Goal: Task Accomplishment & Management: Manage account settings

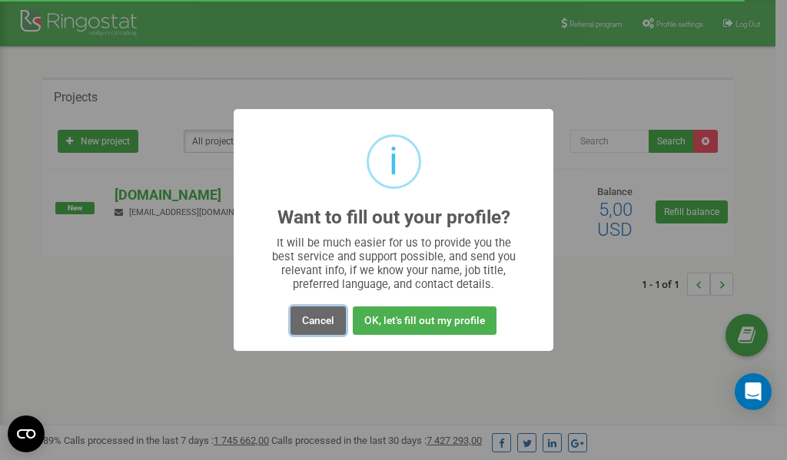
click at [318, 325] on button "Cancel" at bounding box center [318, 321] width 55 height 28
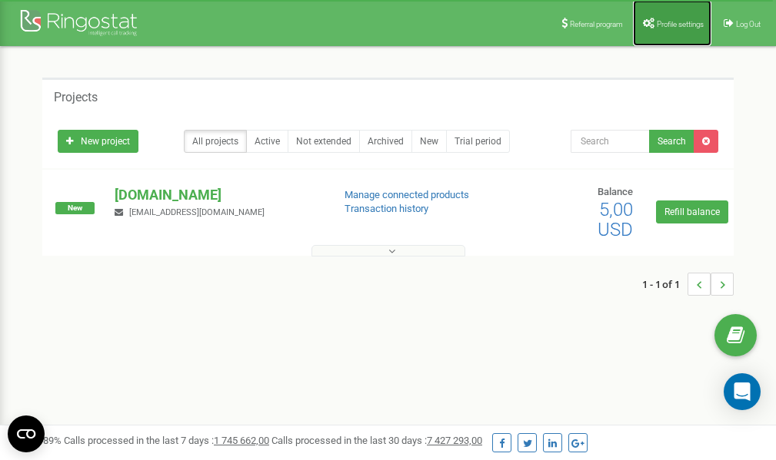
click at [664, 23] on span "Profile settings" at bounding box center [679, 24] width 47 height 8
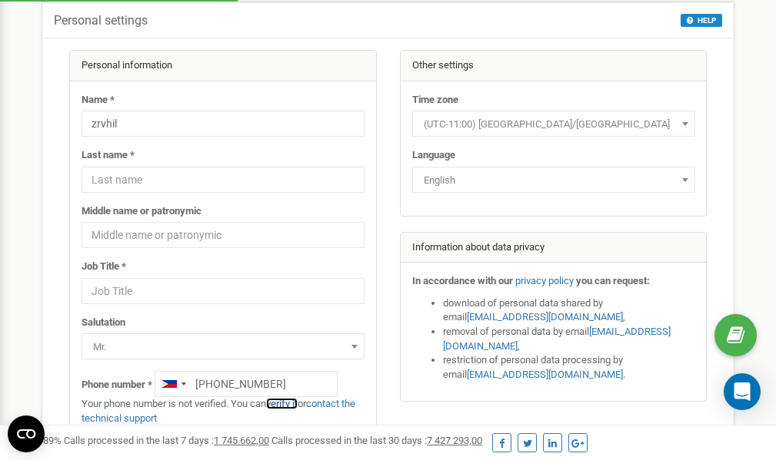
click at [286, 405] on link "verify it" at bounding box center [282, 404] width 32 height 12
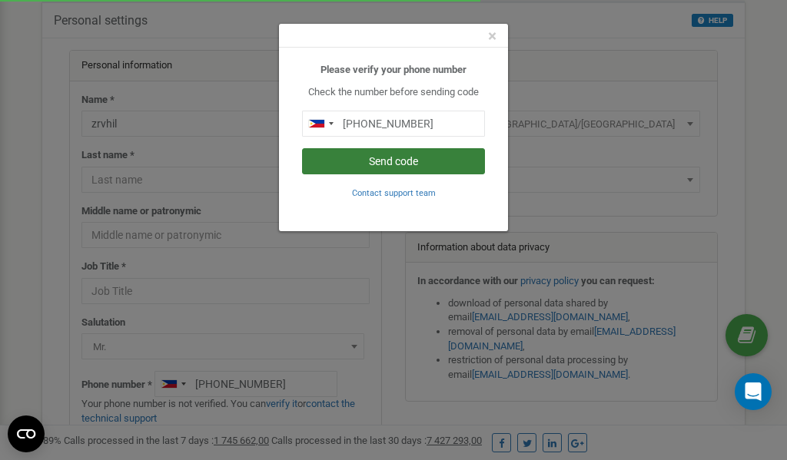
click at [398, 162] on button "Send code" at bounding box center [393, 161] width 183 height 26
